Goal: Information Seeking & Learning: Compare options

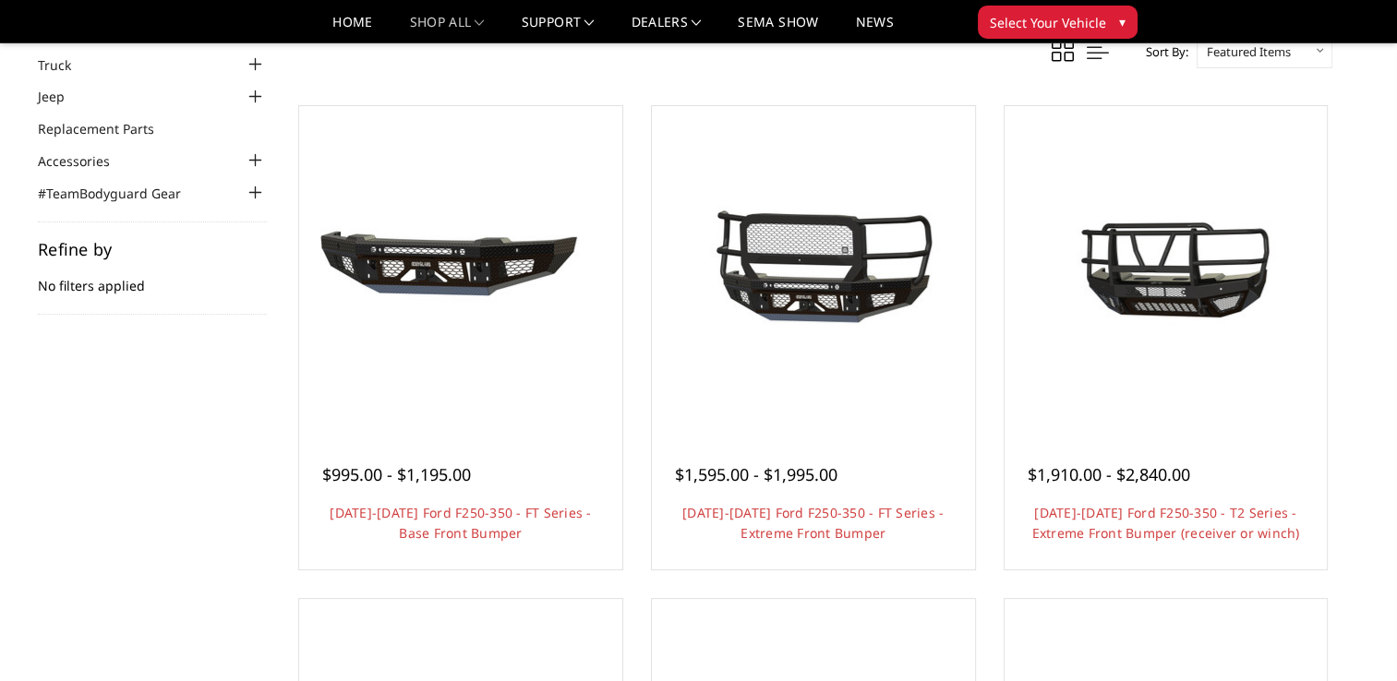
scroll to position [120, 0]
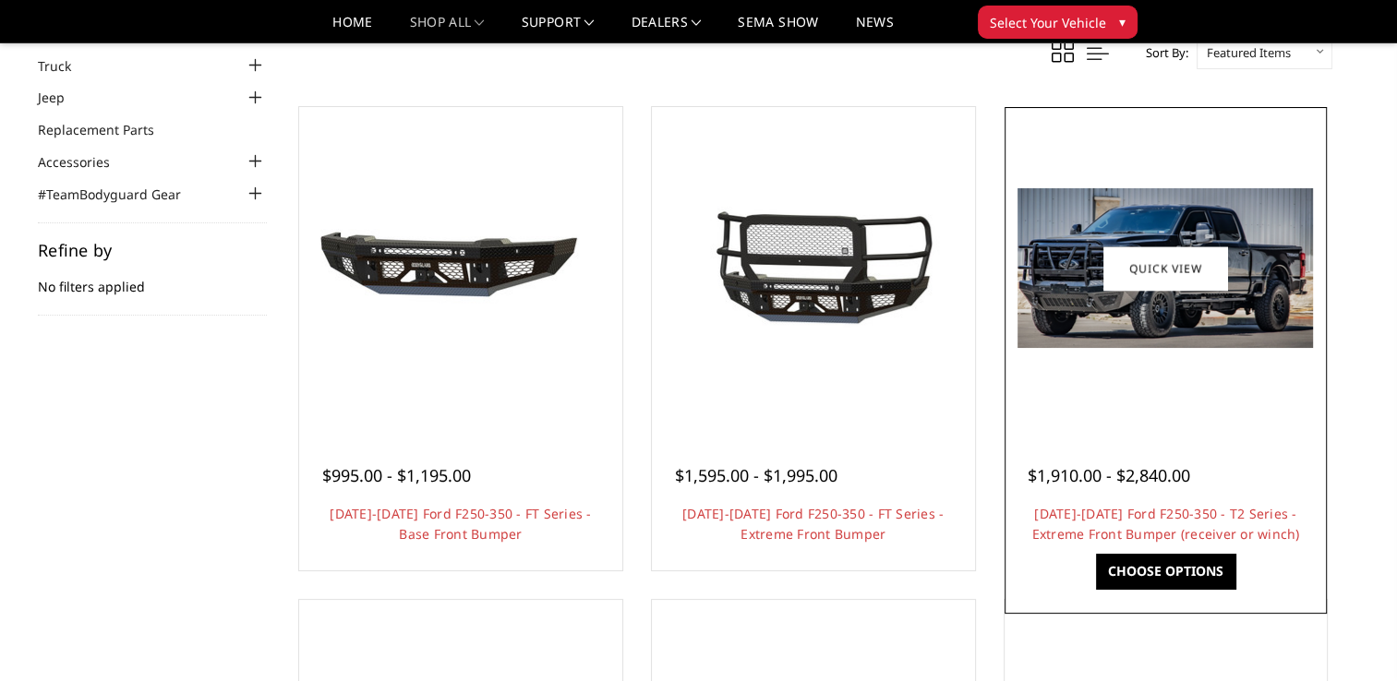
click at [1148, 432] on div "$1,910.00 - $2,840.00 2023-2025 Ford F250-350 - T2 Series - Extreme Front Bumpe…" at bounding box center [1166, 496] width 314 height 140
click at [1150, 258] on link "Quick view" at bounding box center [1165, 268] width 124 height 43
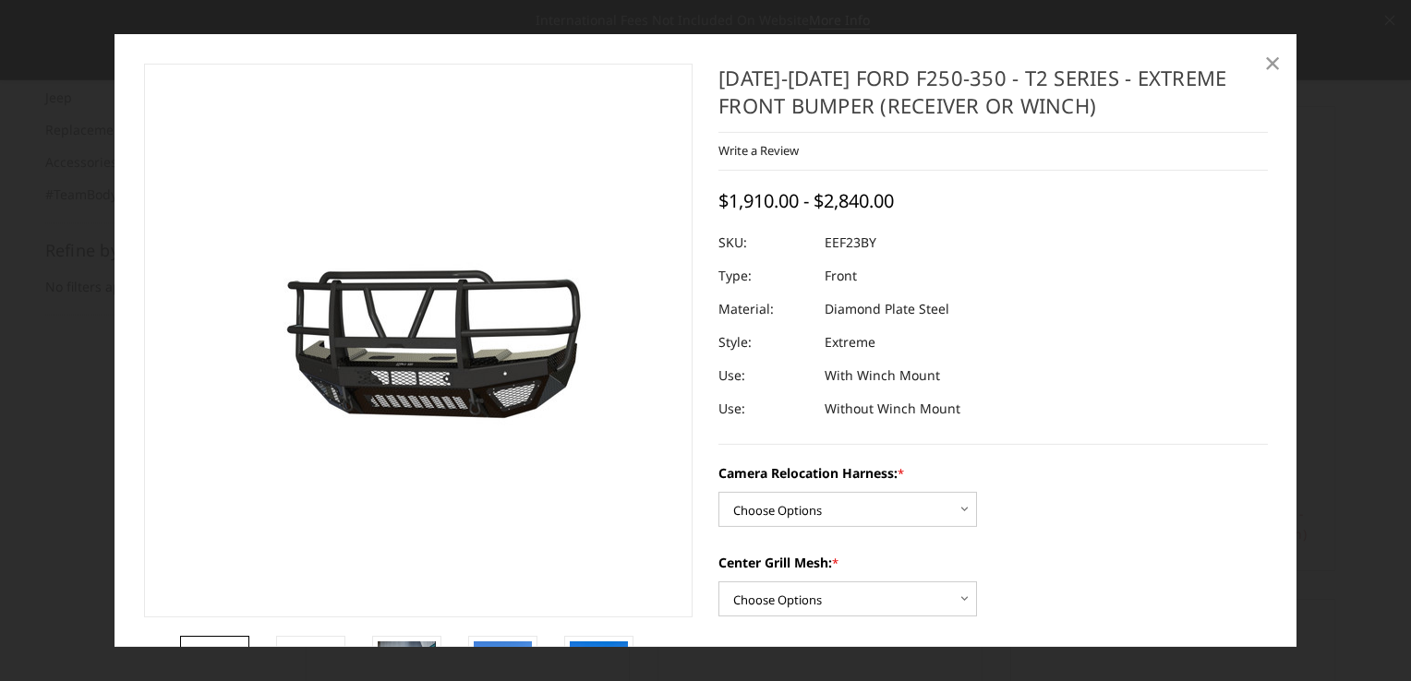
click at [1260, 61] on link "×" at bounding box center [1273, 63] width 30 height 30
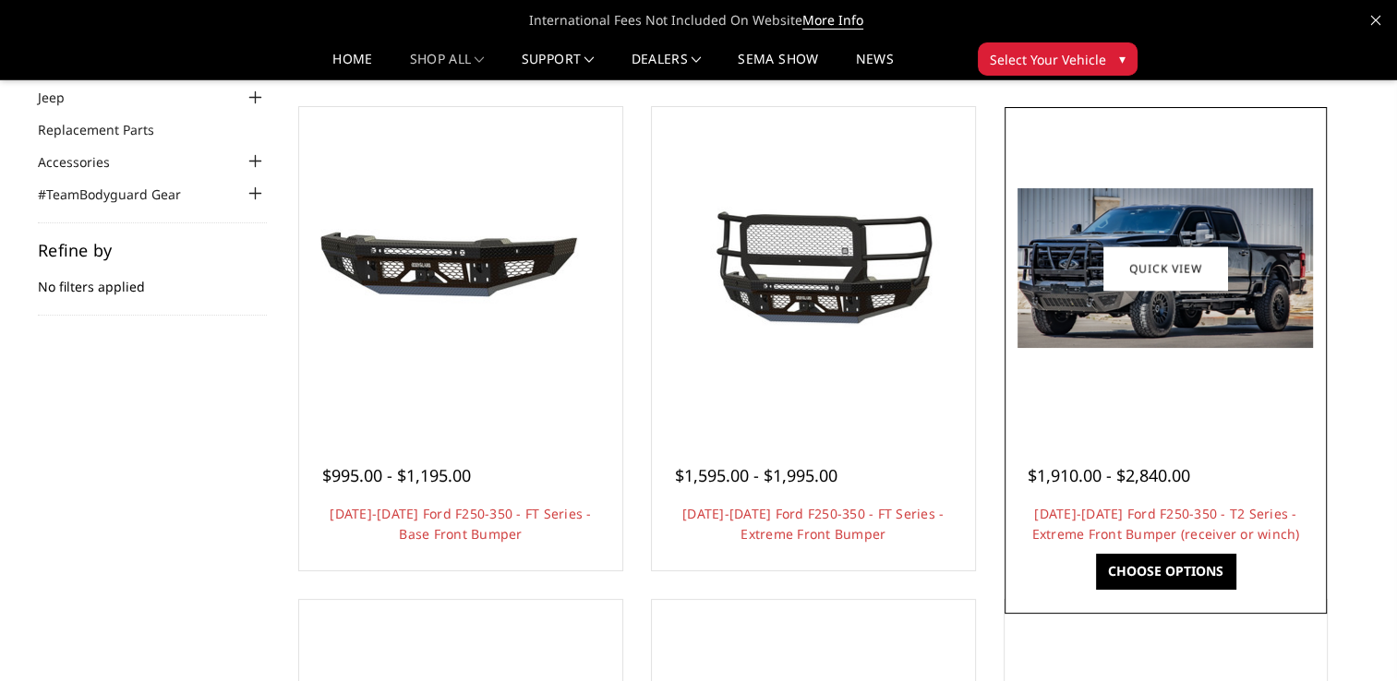
click at [1205, 316] on img at bounding box center [1164, 268] width 295 height 160
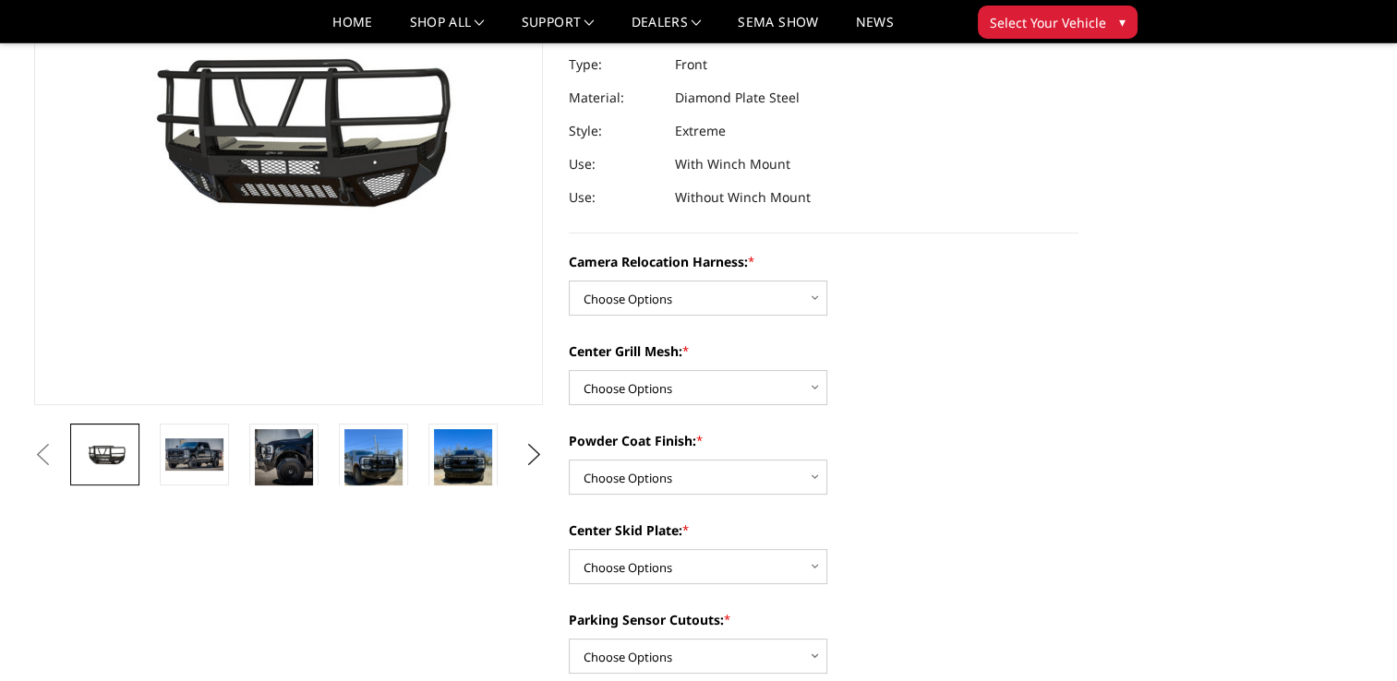
scroll to position [249, 0]
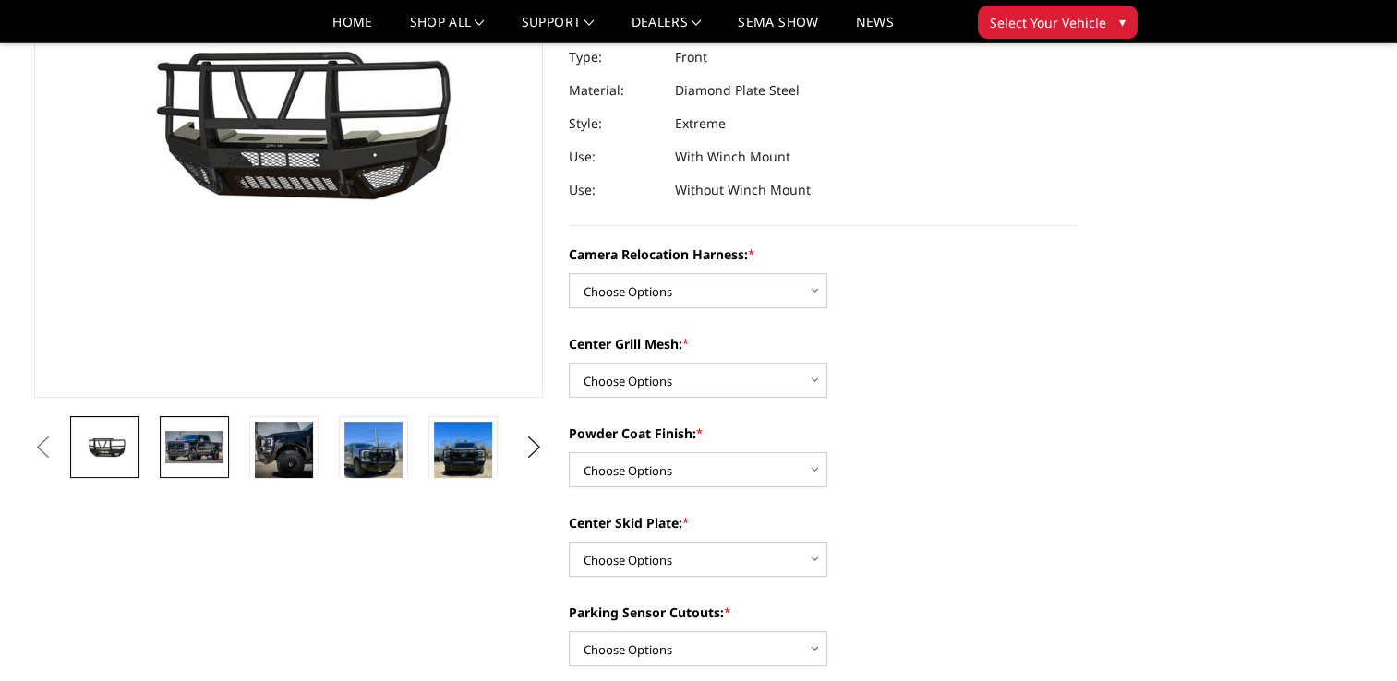
click at [192, 456] on img at bounding box center [194, 446] width 58 height 31
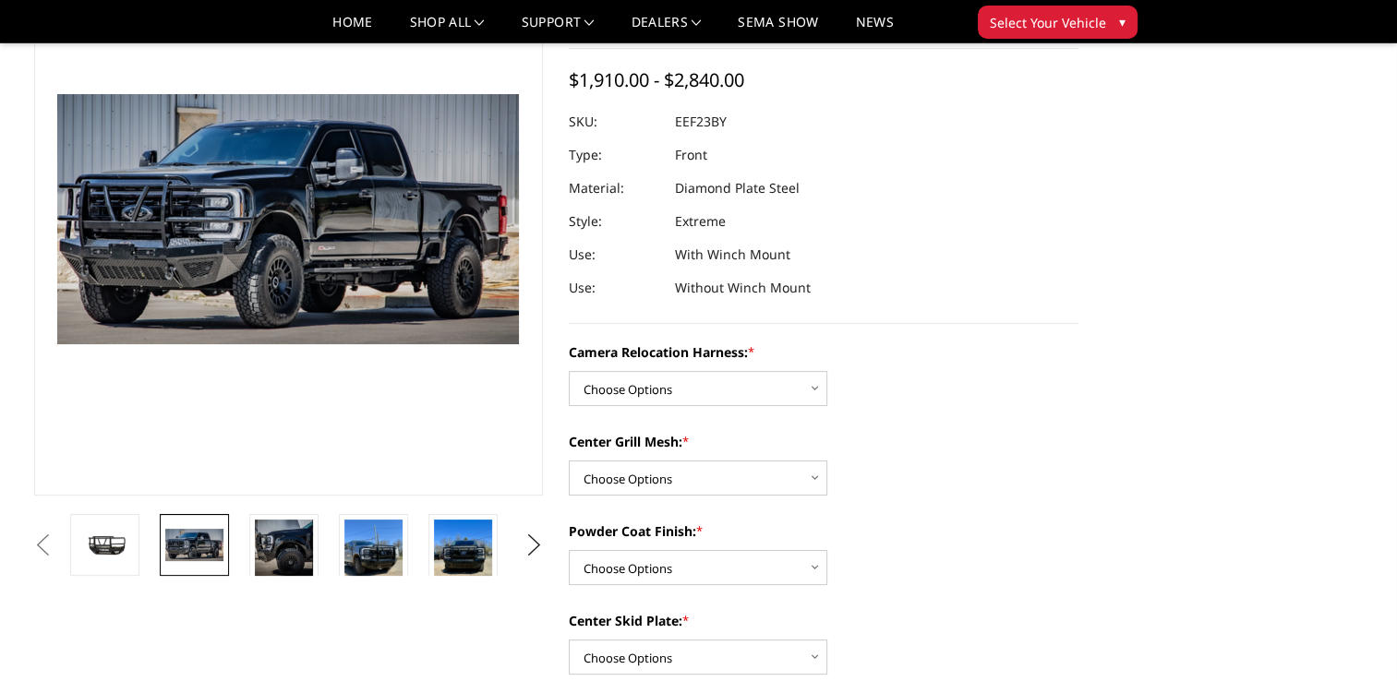
scroll to position [133, 0]
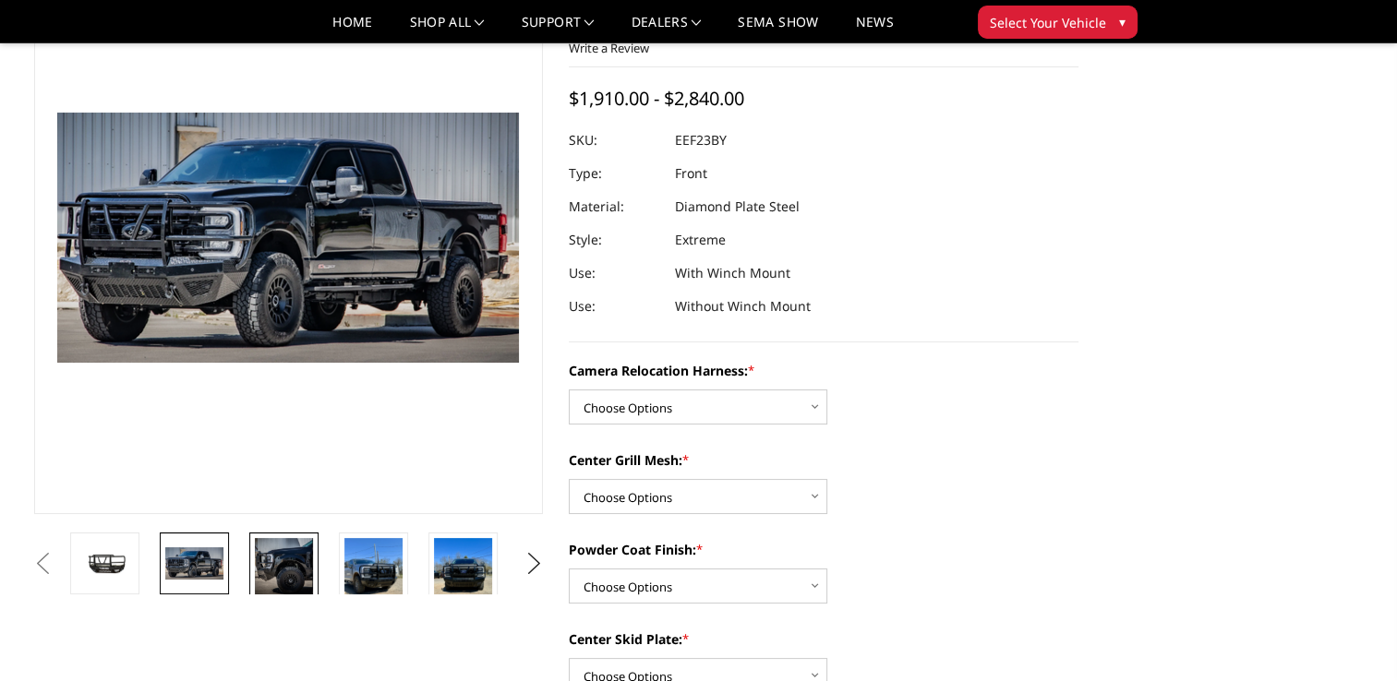
click at [288, 566] on img at bounding box center [284, 567] width 58 height 58
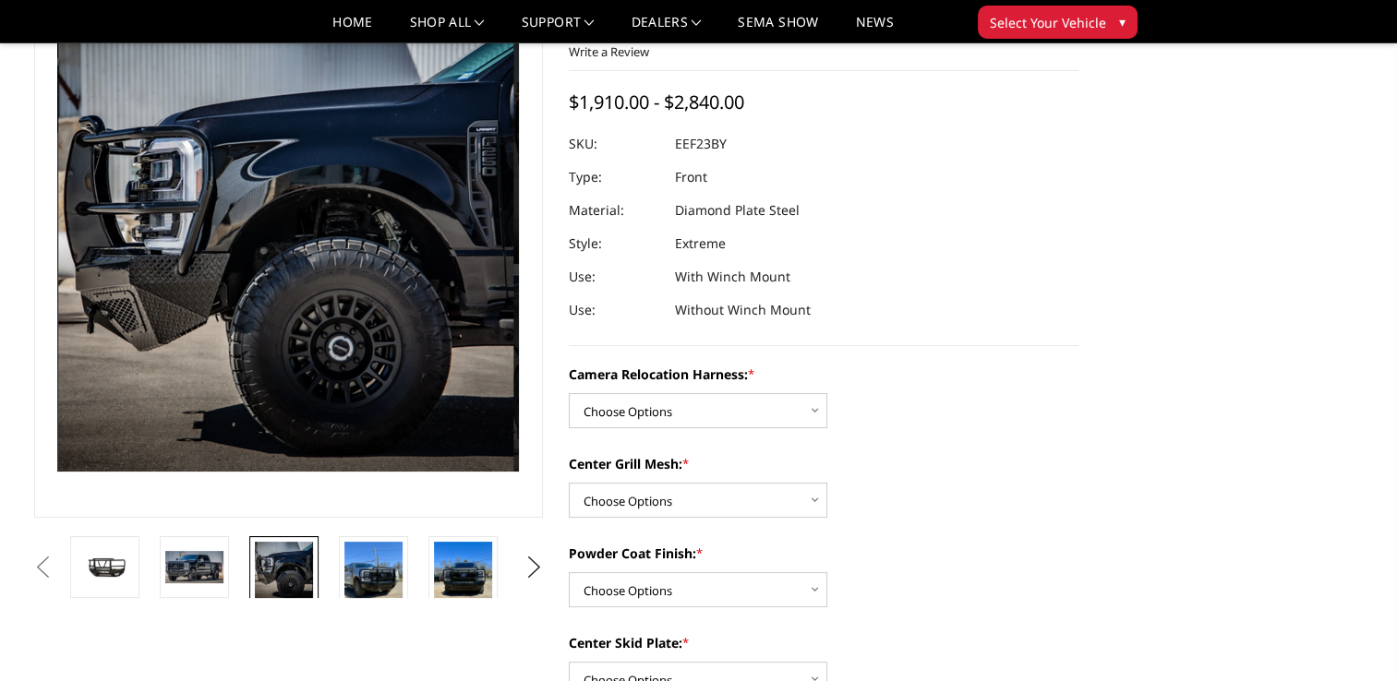
scroll to position [131, 0]
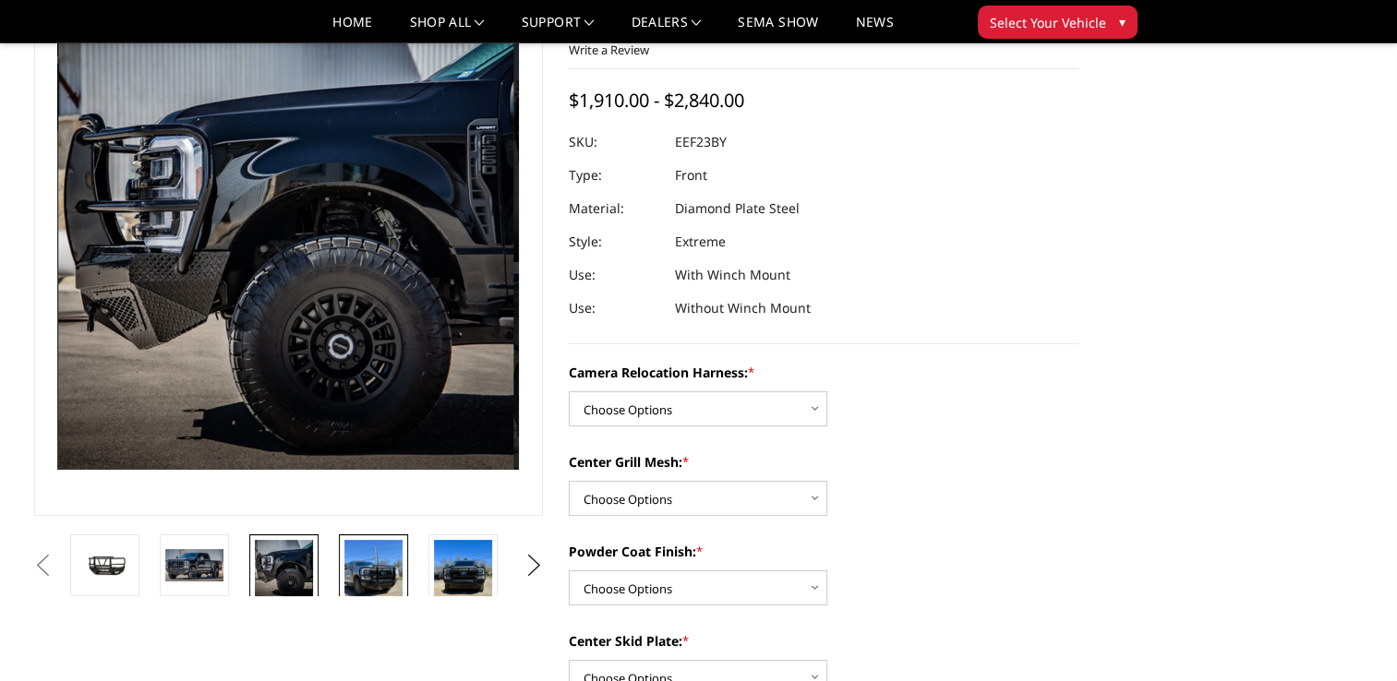
click at [375, 579] on img at bounding box center [373, 579] width 58 height 78
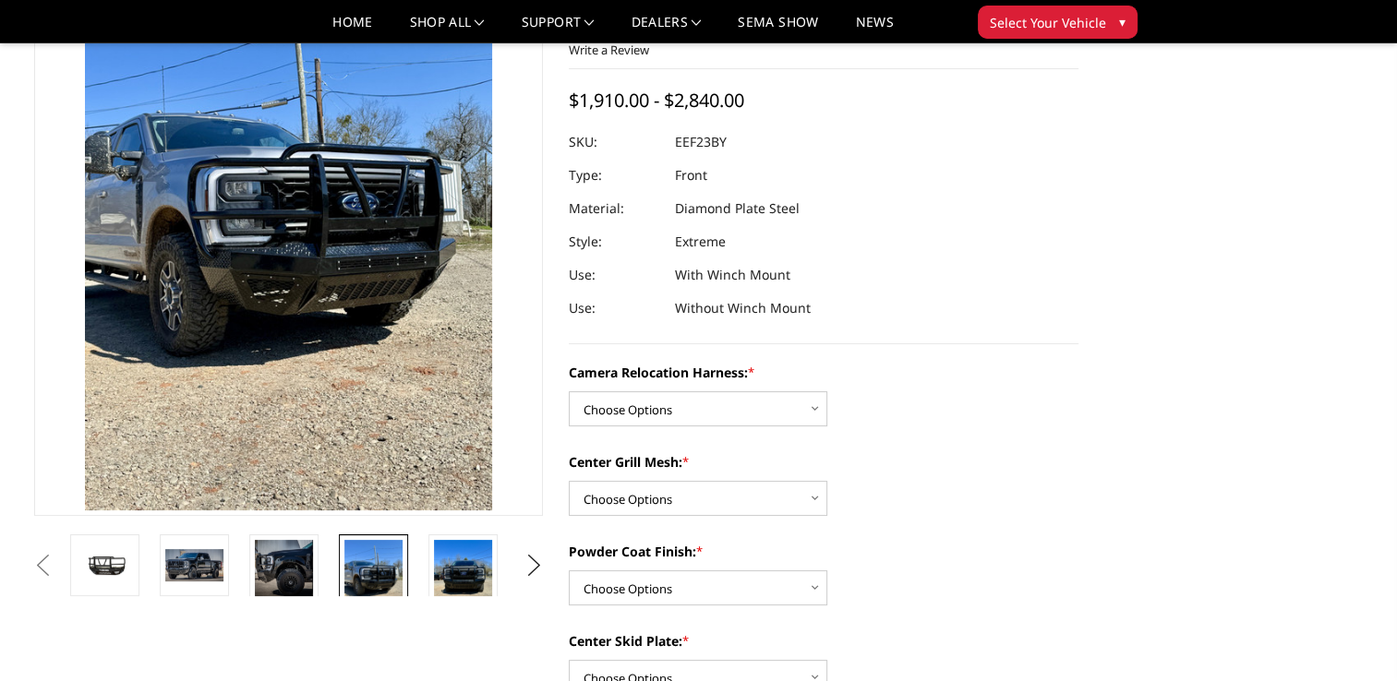
scroll to position [90, 0]
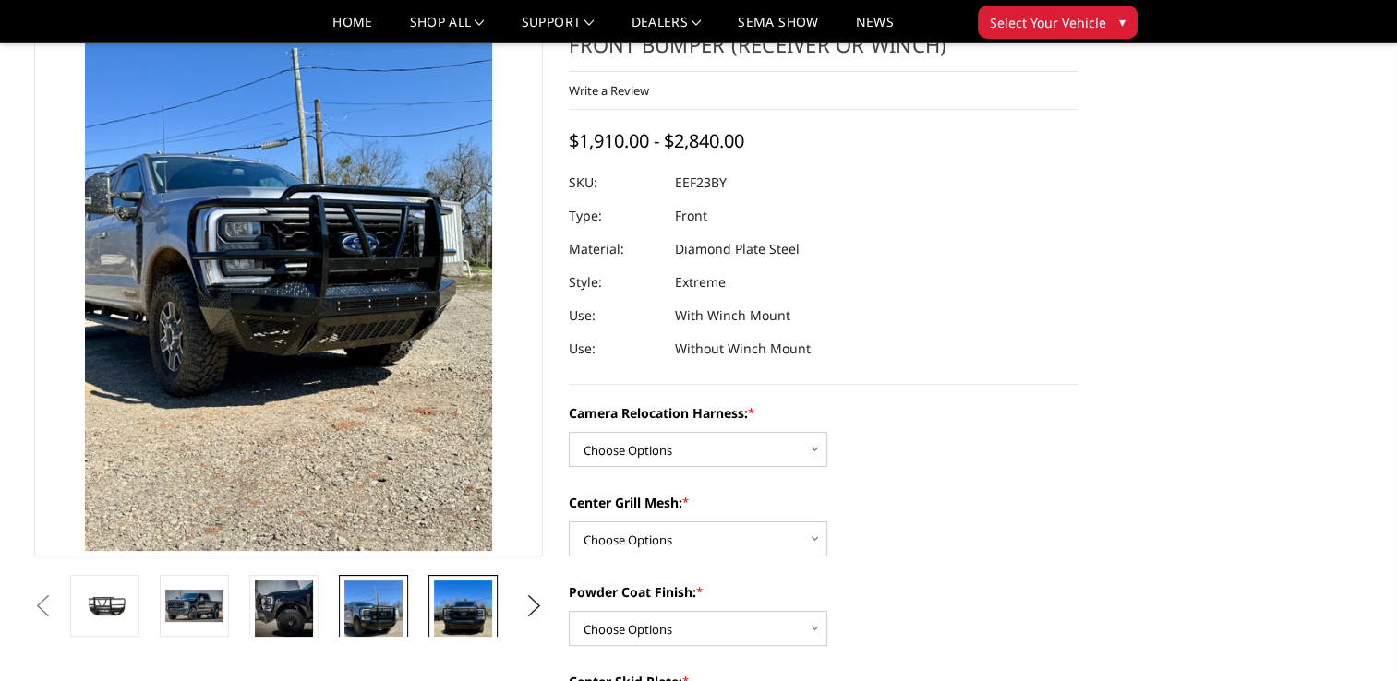
click at [461, 585] on img at bounding box center [463, 620] width 58 height 78
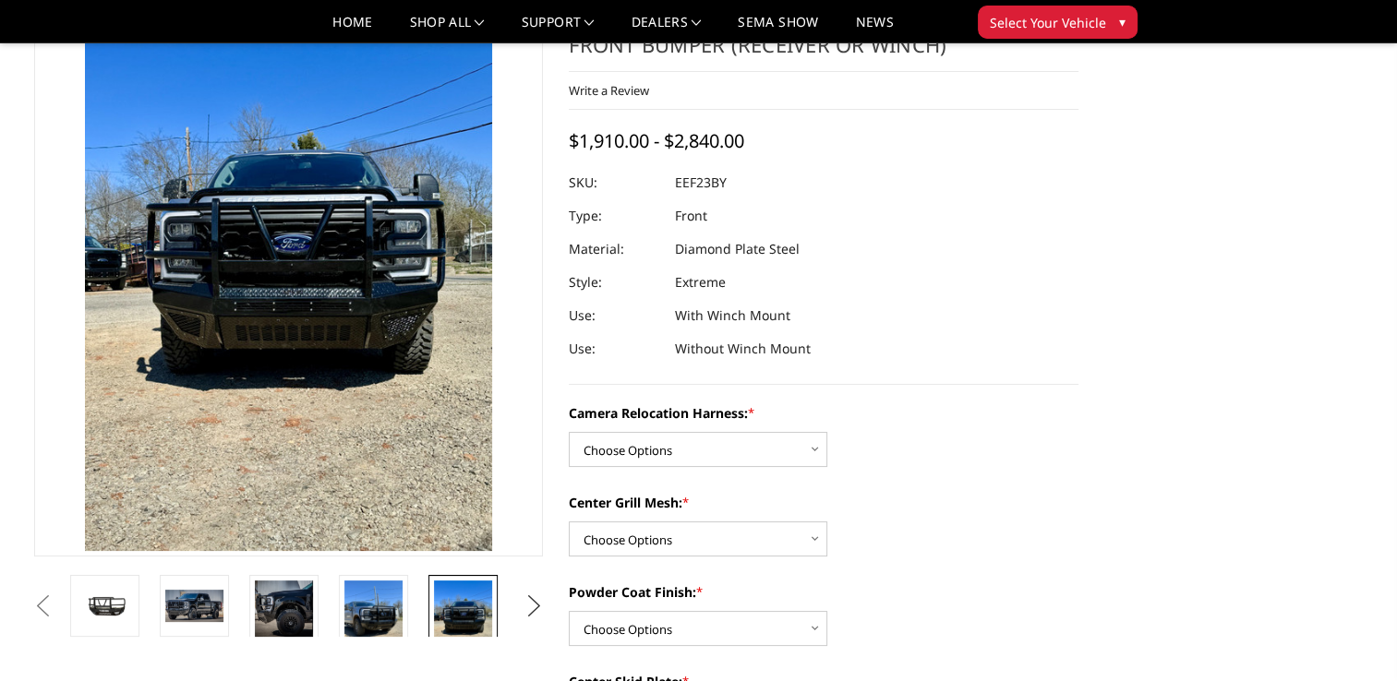
click at [538, 598] on button "Next" at bounding box center [534, 607] width 28 height 28
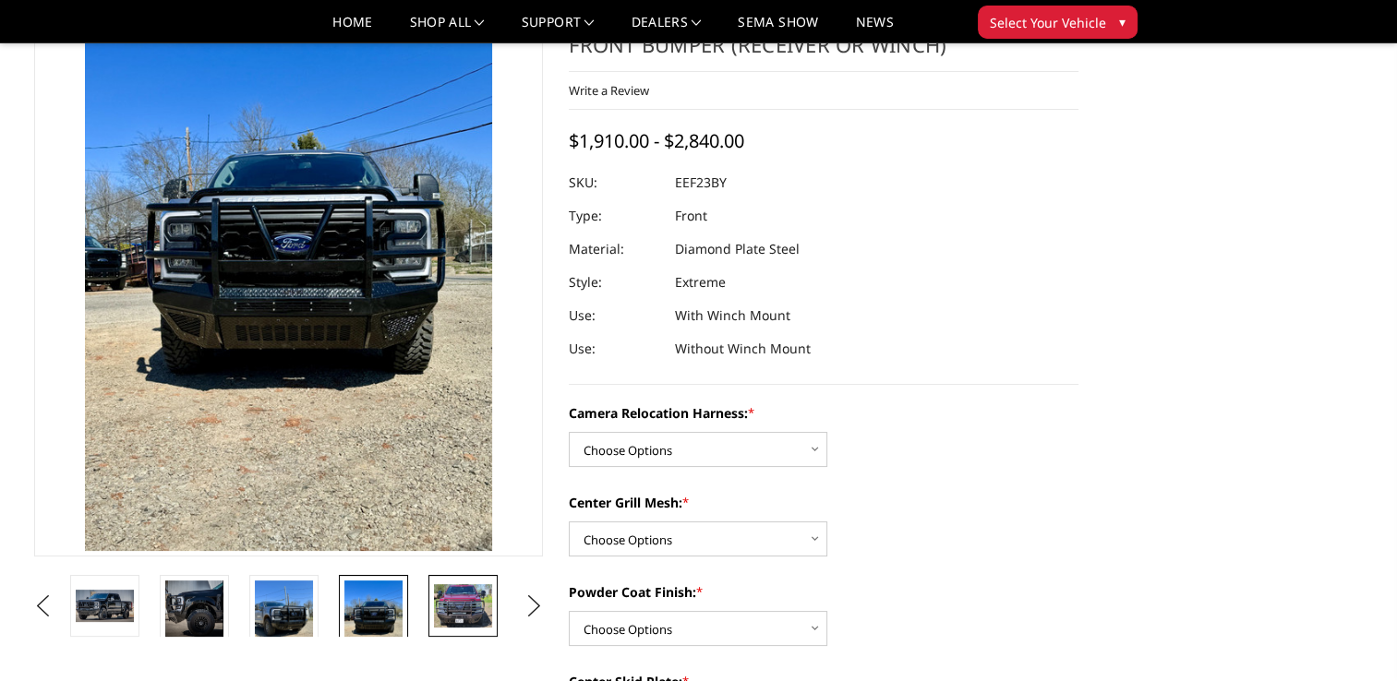
click at [458, 609] on img at bounding box center [463, 605] width 58 height 43
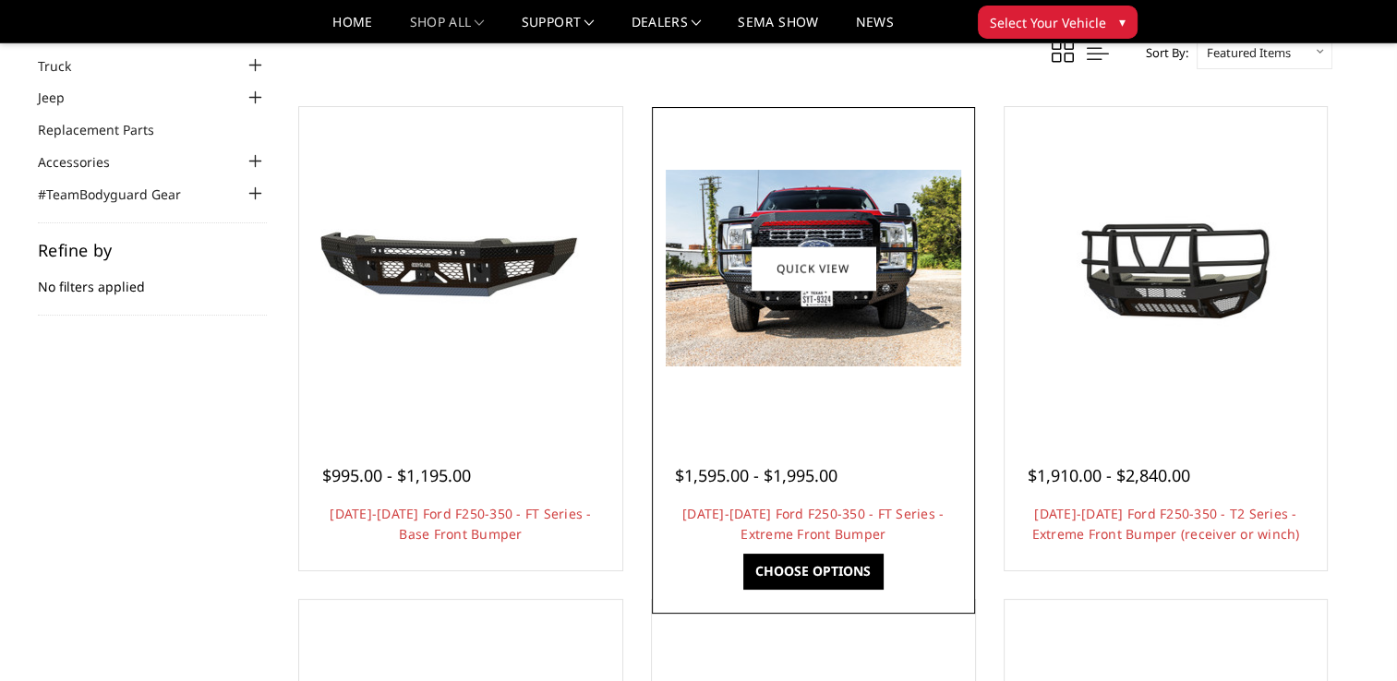
click at [792, 379] on div at bounding box center [813, 269] width 314 height 314
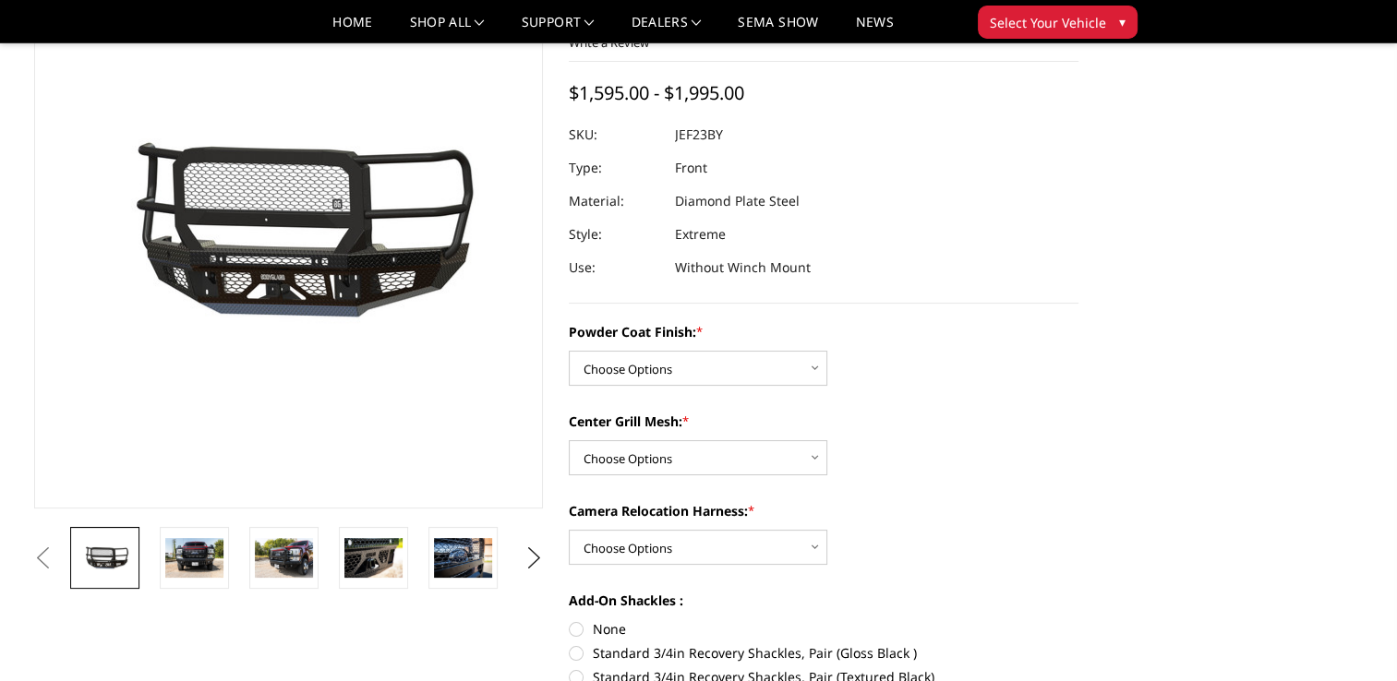
scroll to position [137, 0]
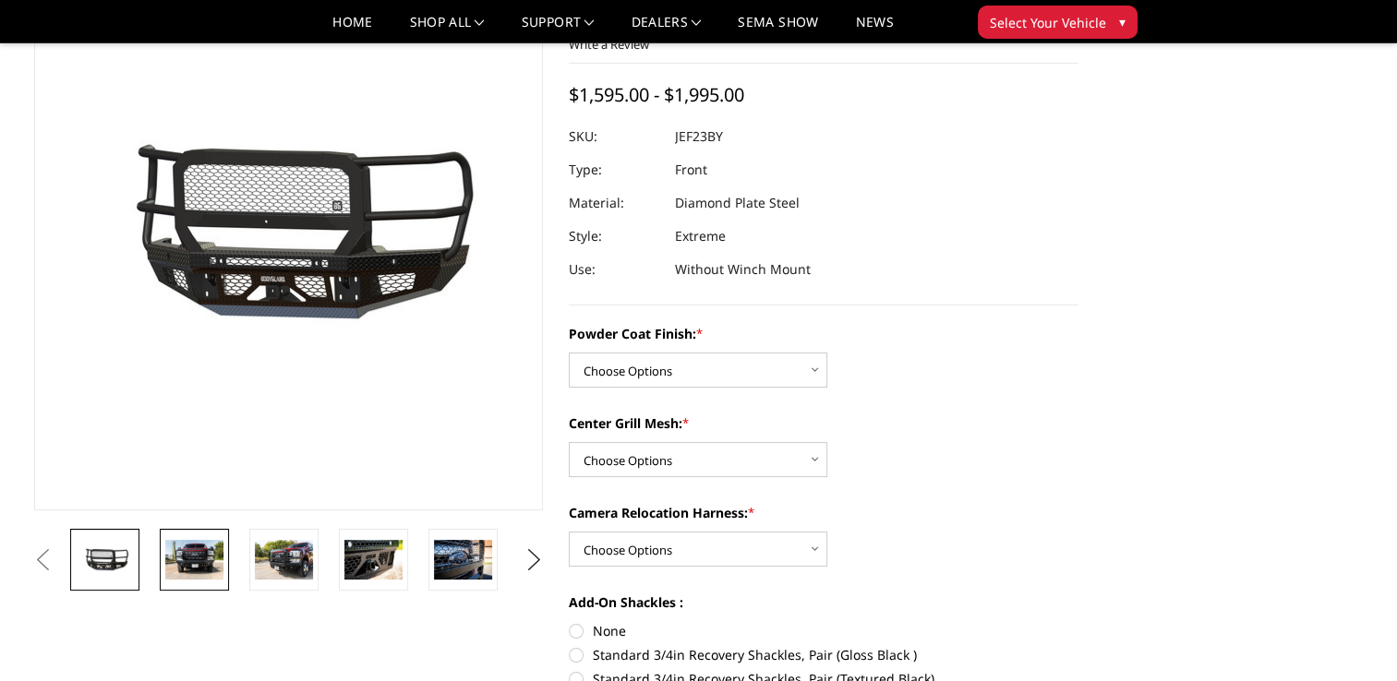
click at [199, 569] on img at bounding box center [194, 559] width 58 height 39
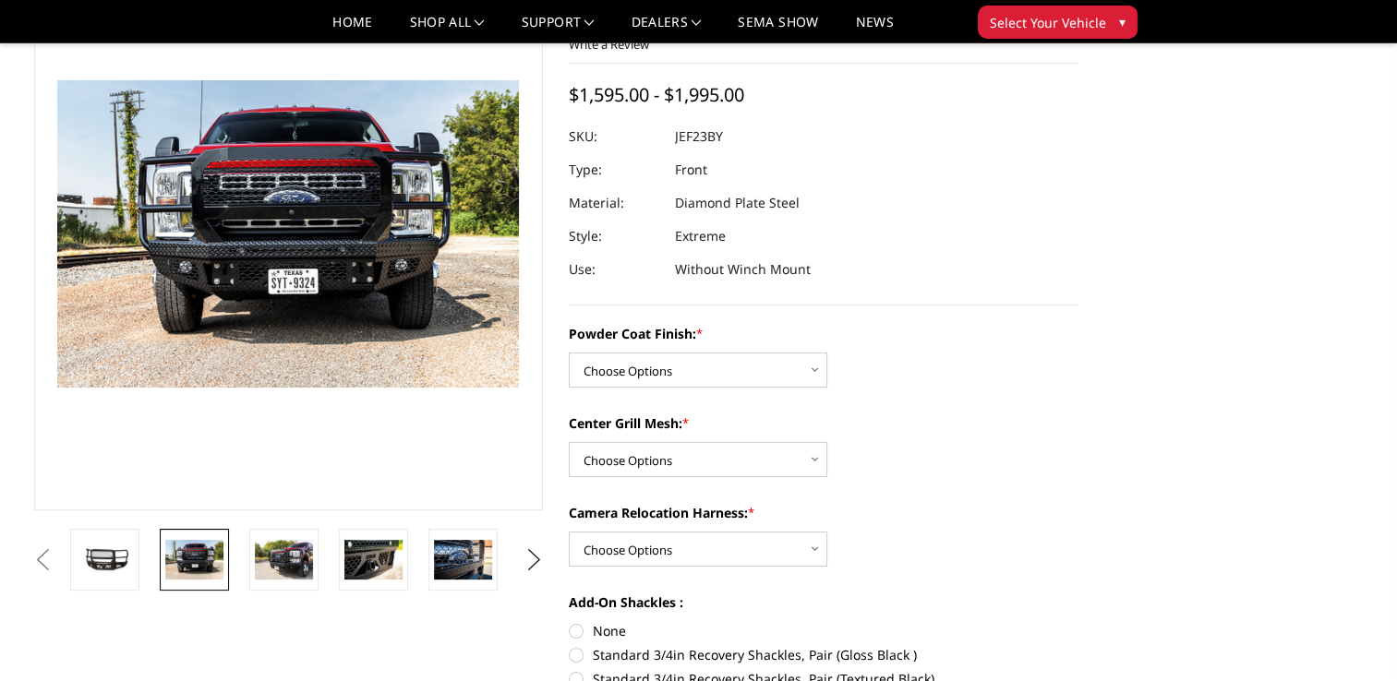
scroll to position [91, 0]
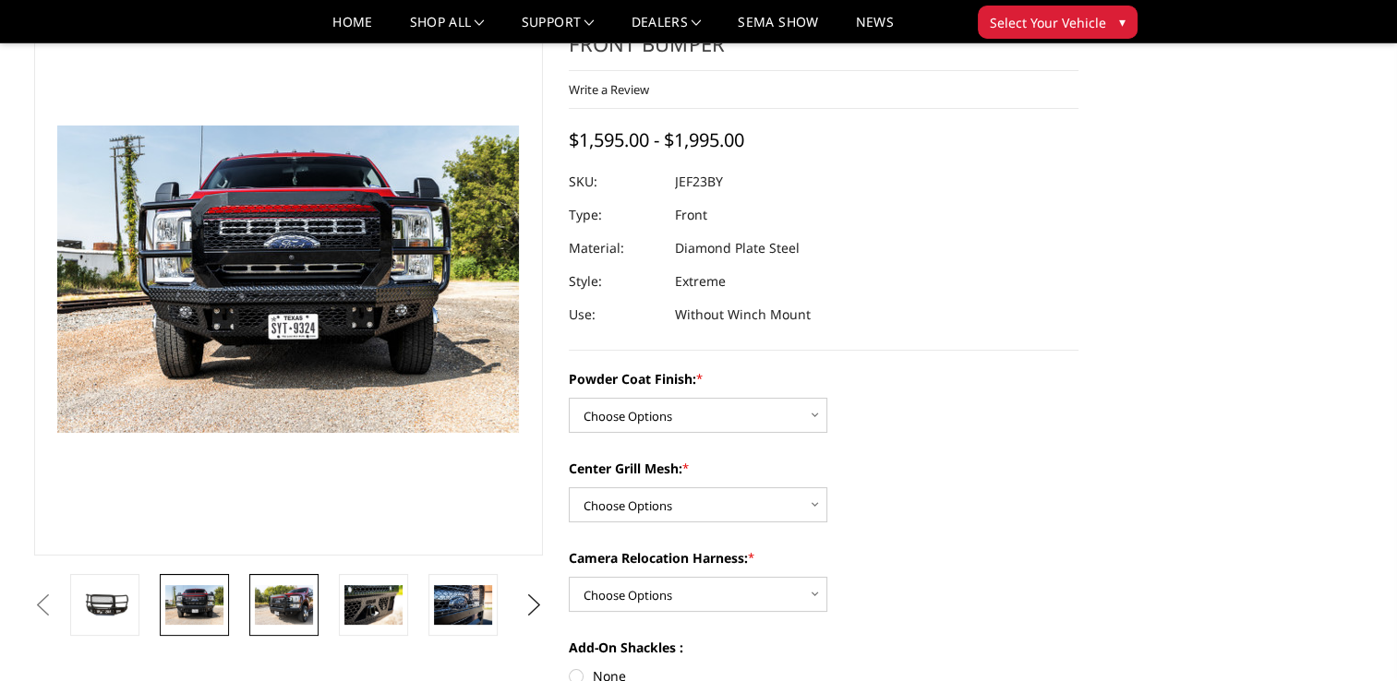
click at [298, 596] on img at bounding box center [284, 604] width 58 height 39
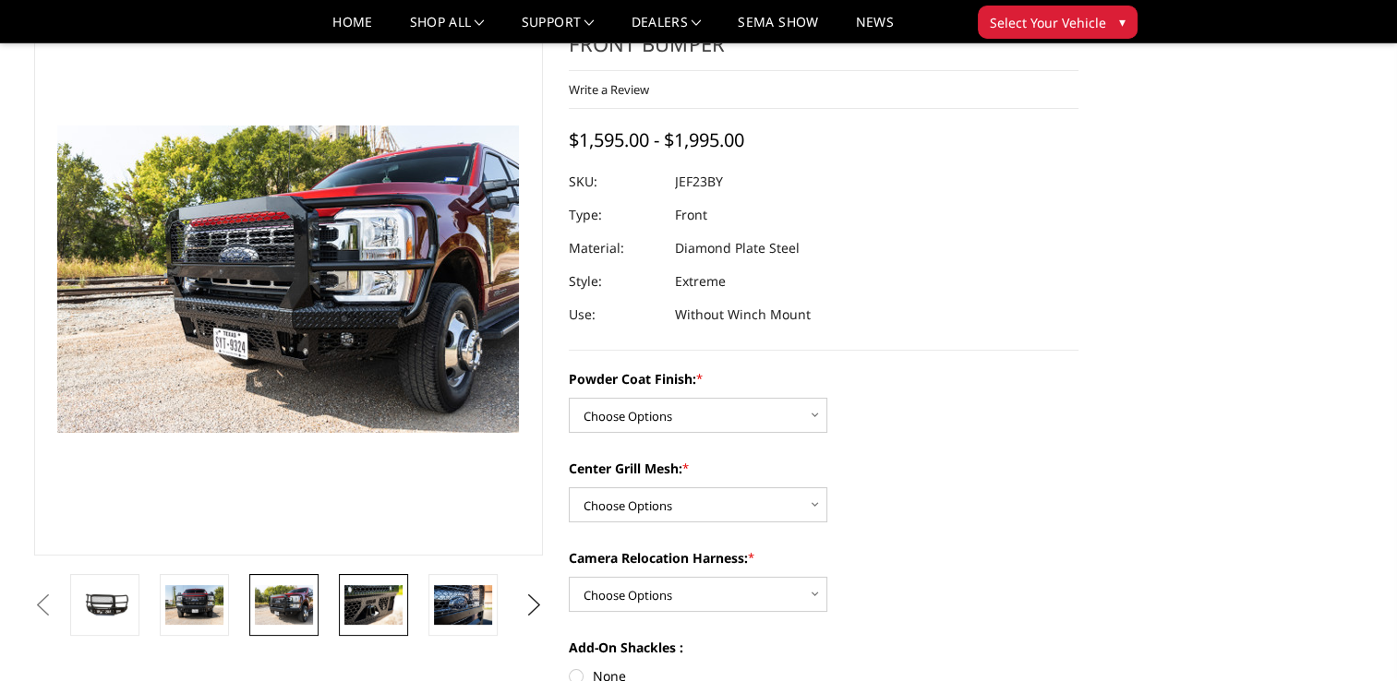
click at [402, 615] on img at bounding box center [373, 604] width 58 height 39
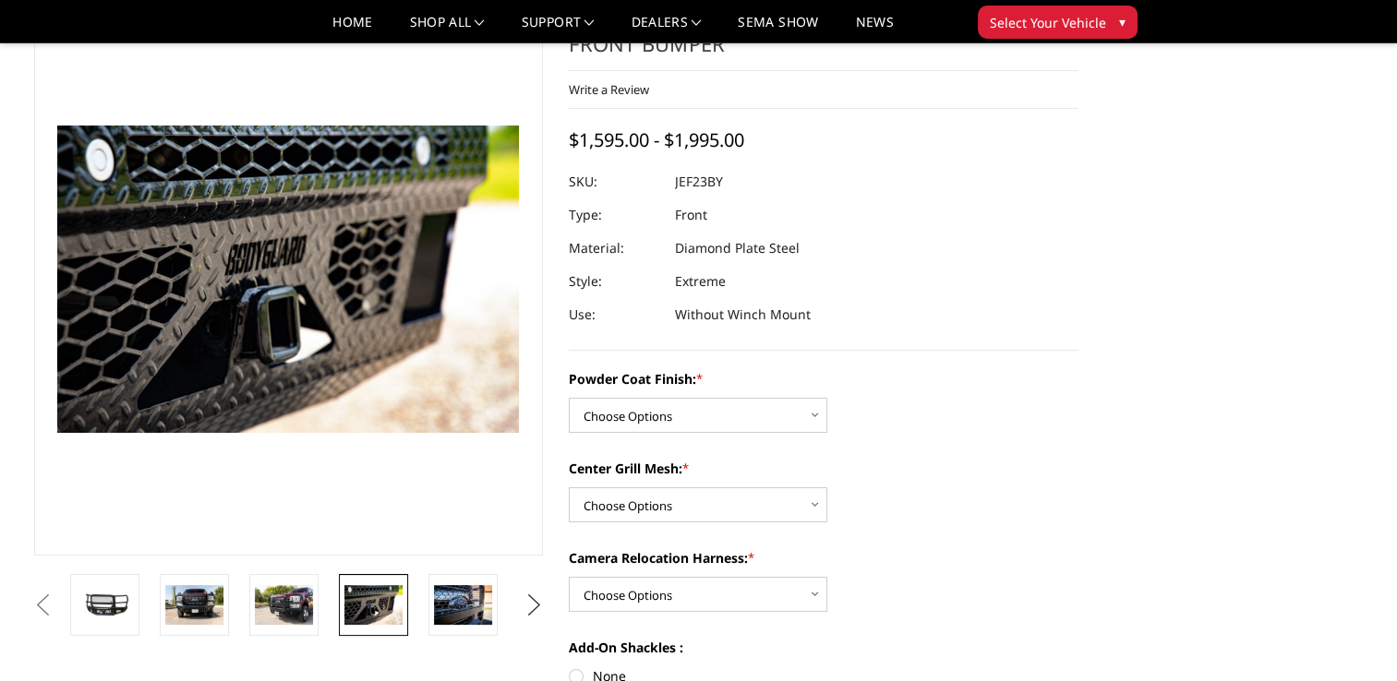
click at [523, 615] on button "Next" at bounding box center [534, 606] width 28 height 28
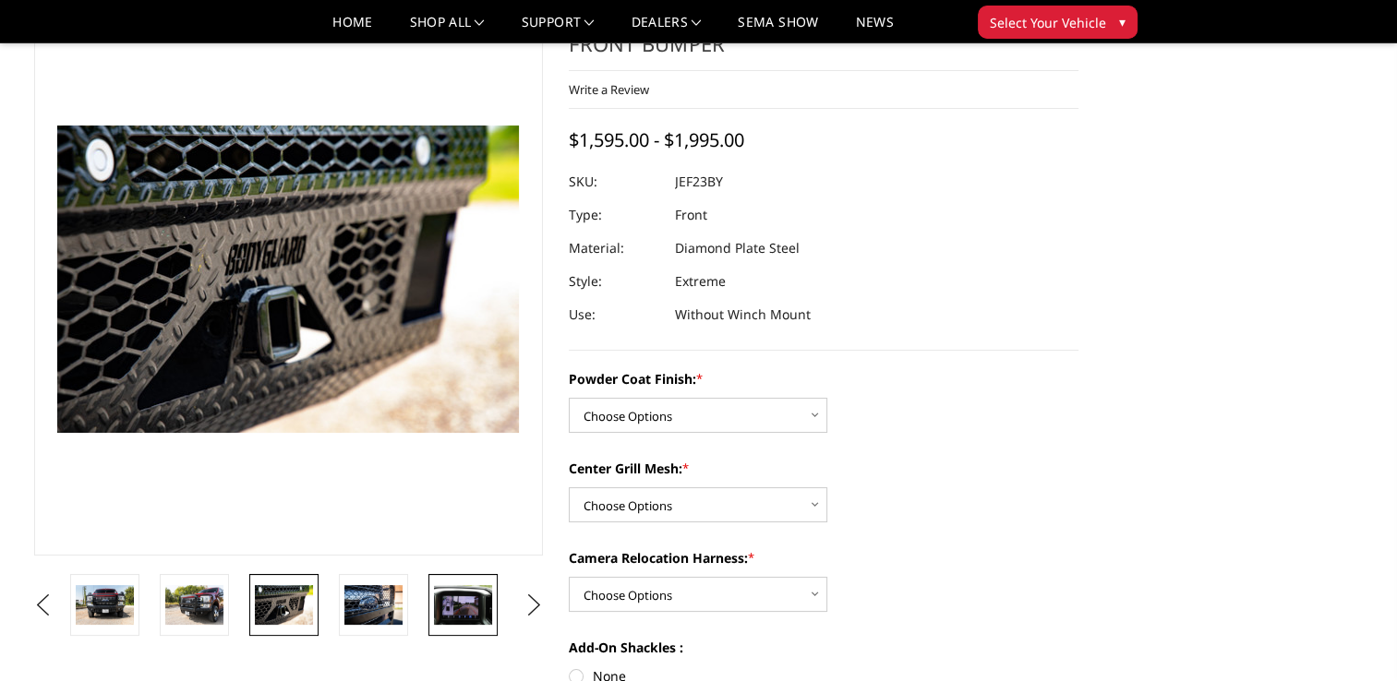
click at [476, 593] on img at bounding box center [463, 604] width 58 height 39
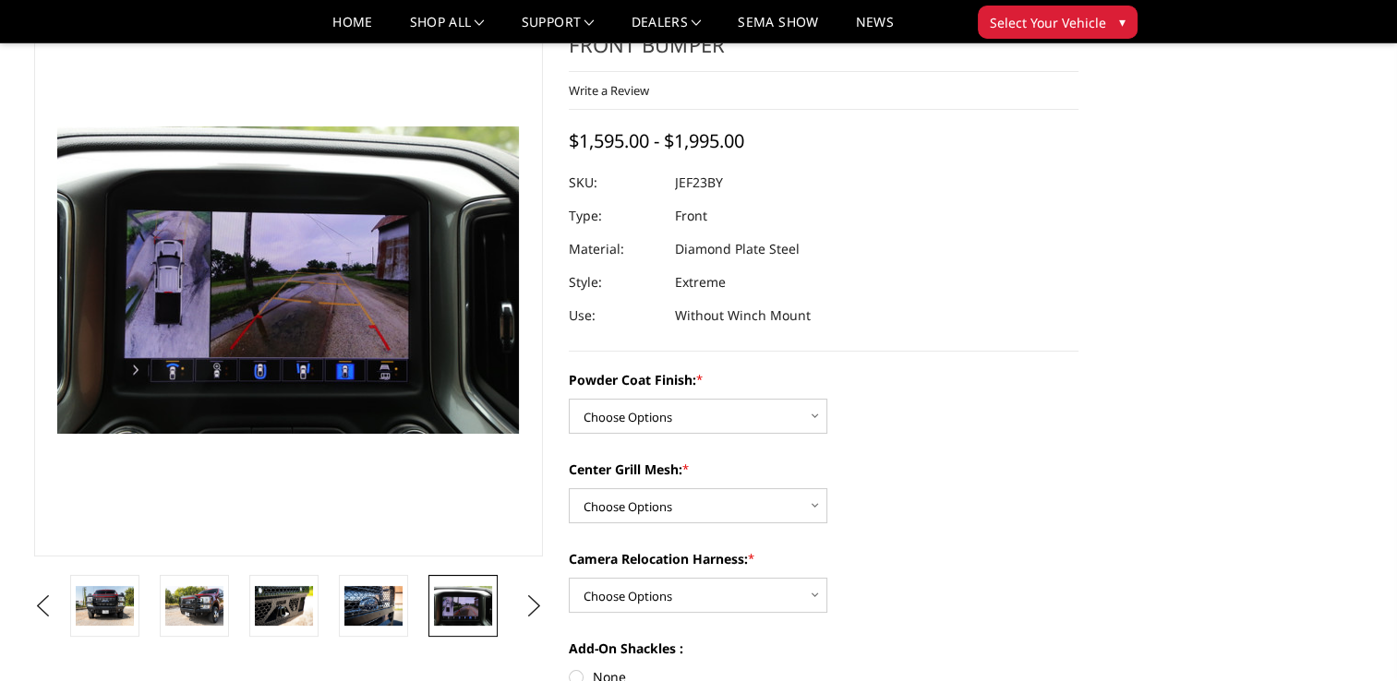
scroll to position [0, 0]
